Goal: Task Accomplishment & Management: Use online tool/utility

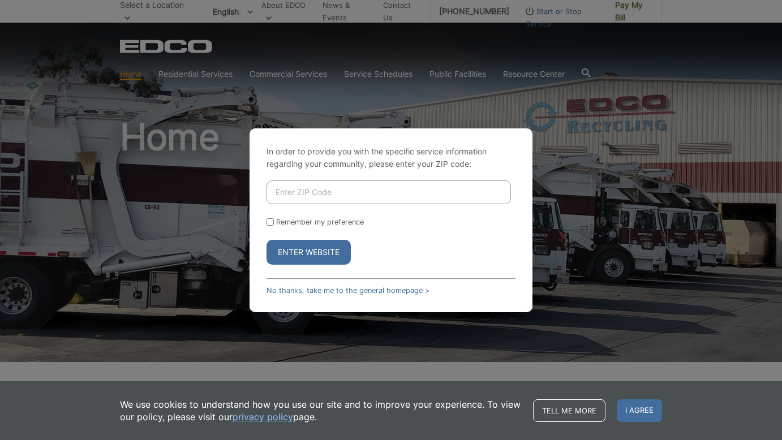
click at [388, 197] on input "Enter ZIP Code" at bounding box center [389, 193] width 244 height 24
type input "90503"
click at [322, 248] on button "Enter Website" at bounding box center [309, 252] width 84 height 25
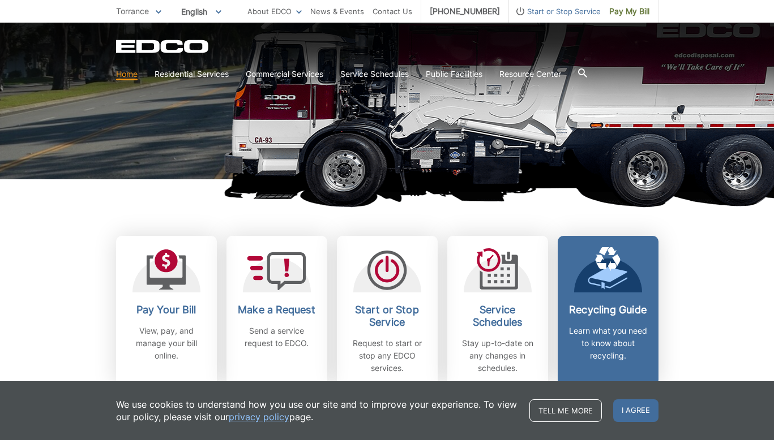
scroll to position [226, 0]
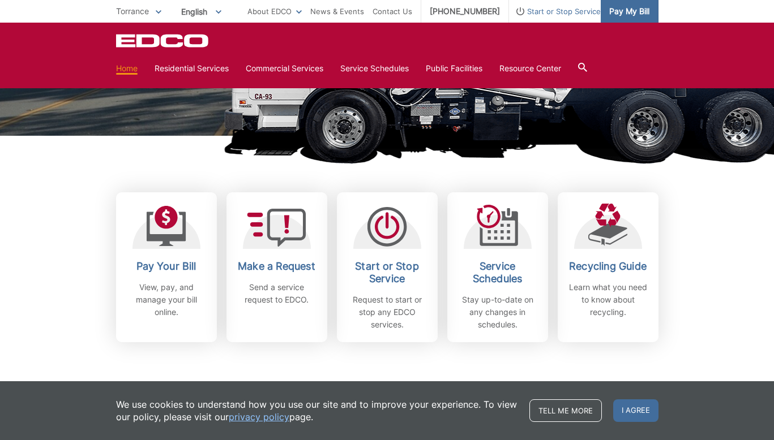
click at [630, 18] on link "Pay My Bill" at bounding box center [629, 11] width 58 height 23
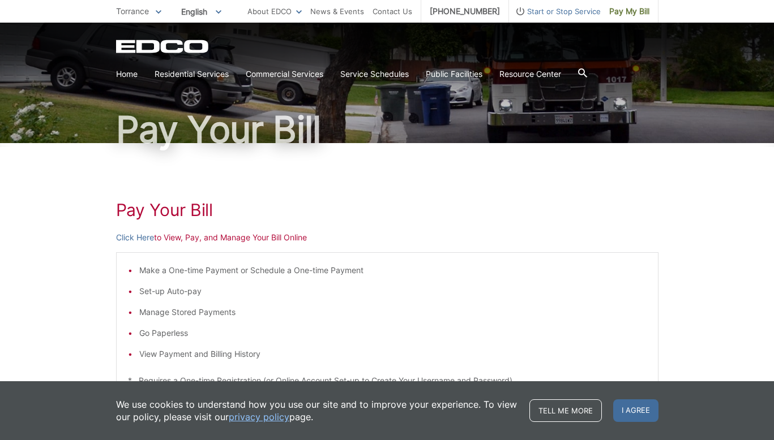
scroll to position [45, 0]
